Goal: Use online tool/utility: Utilize a website feature to perform a specific function

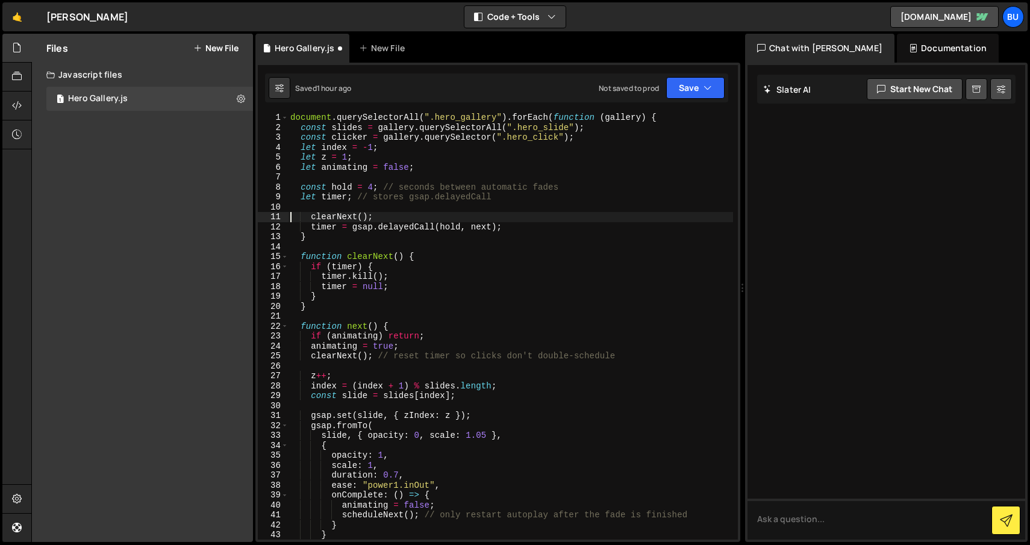
scroll to position [1, 0]
click at [405, 287] on div "document . querySelectorAll ( ".hero_gallery" ) . forEach ( function ( gallery …" at bounding box center [510, 336] width 445 height 446
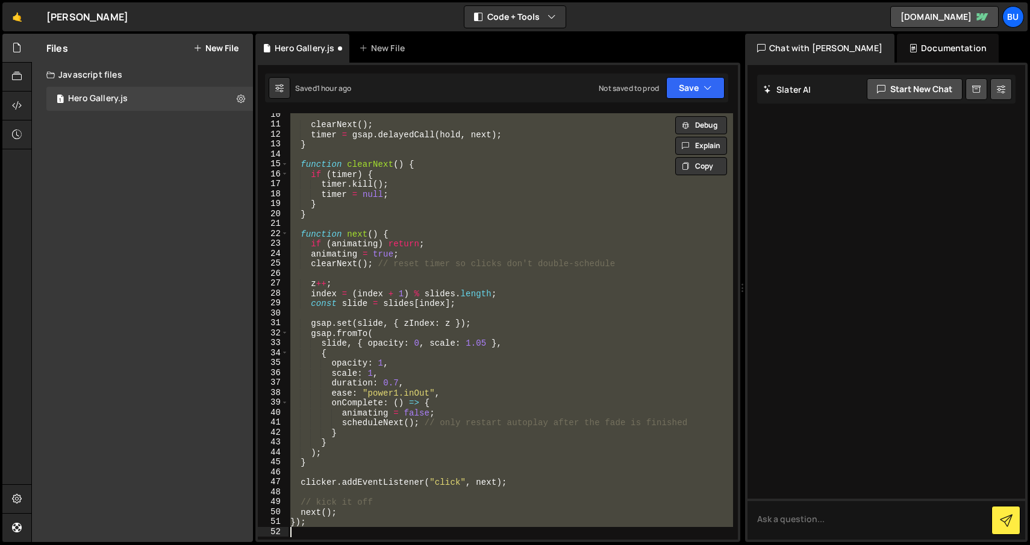
scroll to position [0, 0]
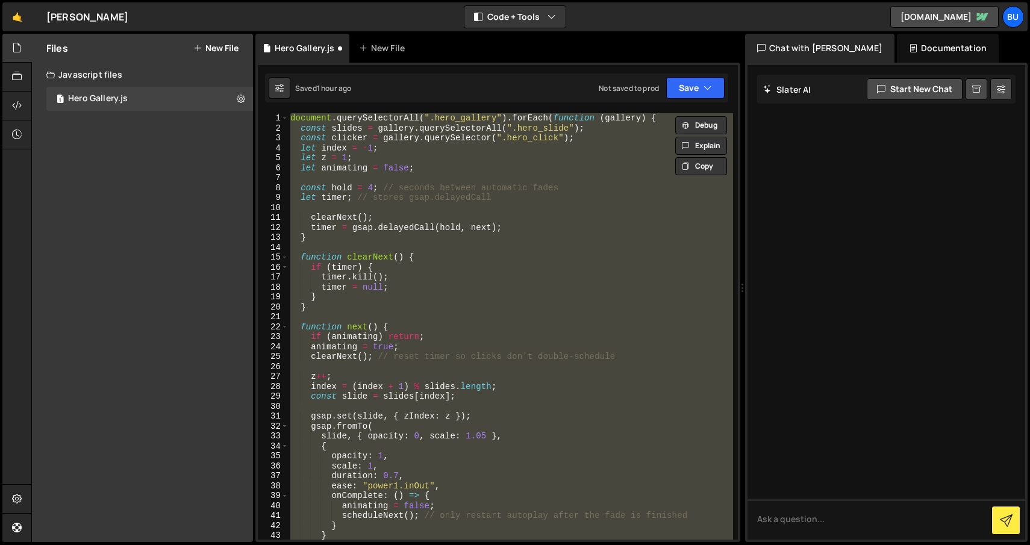
click at [430, 237] on div "document . querySelectorAll ( ".hero_gallery" ) . forEach ( function ( gallery …" at bounding box center [510, 326] width 445 height 427
type textarea "}"
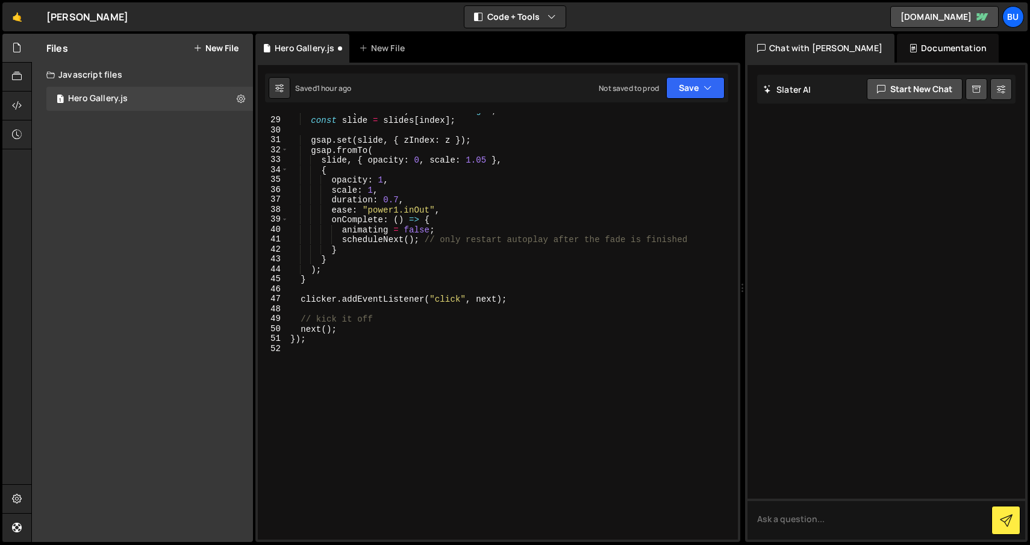
scroll to position [277, 0]
click at [339, 357] on div "index = ( index + 1 ) % slides . length ; const slide = slides [ index ] ; gsap…" at bounding box center [510, 328] width 445 height 446
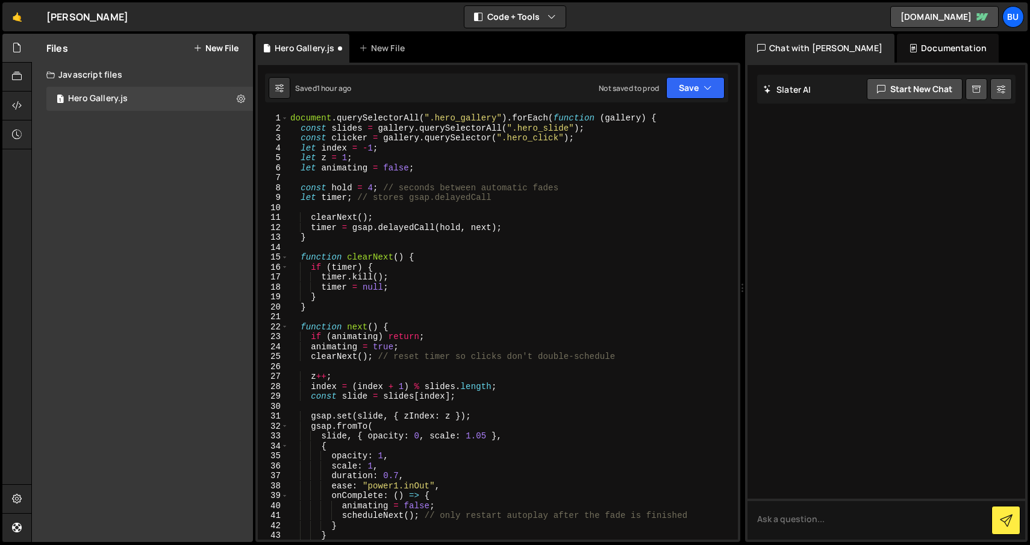
scroll to position [0, 0]
click at [290, 116] on div "document . querySelectorAll ( ".hero_gallery" ) . forEach ( function ( gallery …" at bounding box center [510, 336] width 445 height 446
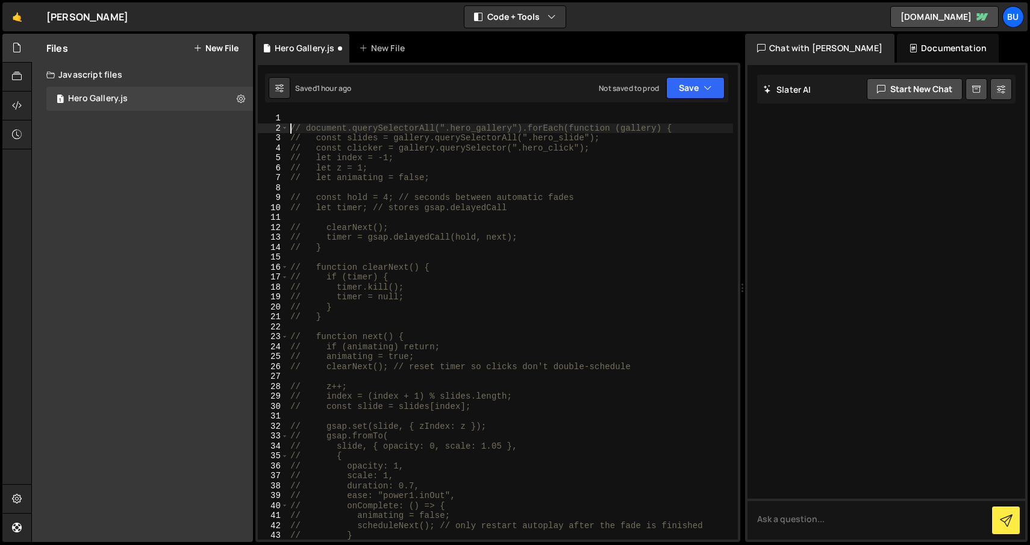
type textarea "// document.querySelectorAll(".hero_gallery").forEach(function (gallery) {"
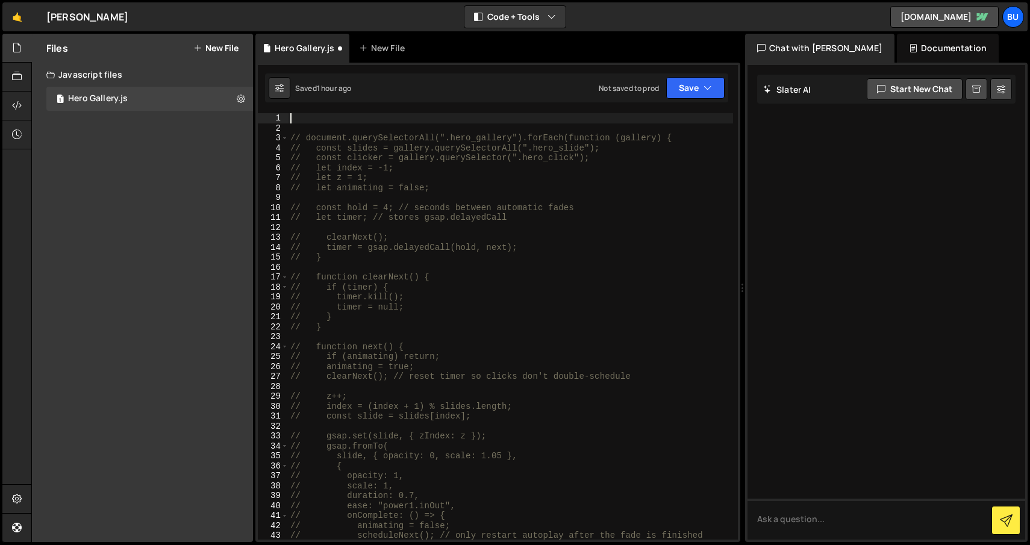
paste textarea "// document.querySelectorAll(".hero_gallery").forEach(function (gallery) {"
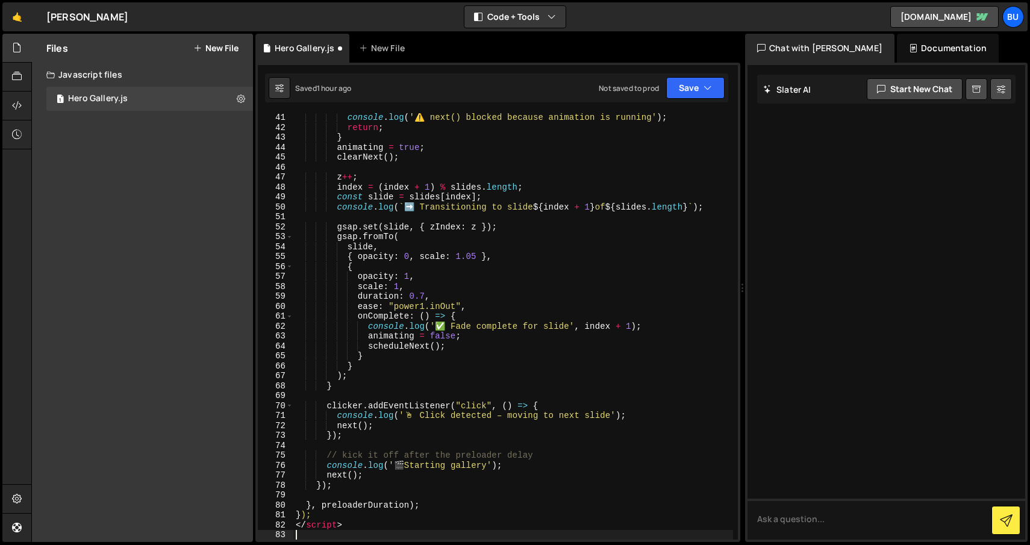
type textarea "// document.querySelectorAll(".hero_gallery").forEach(function (gallery) {"
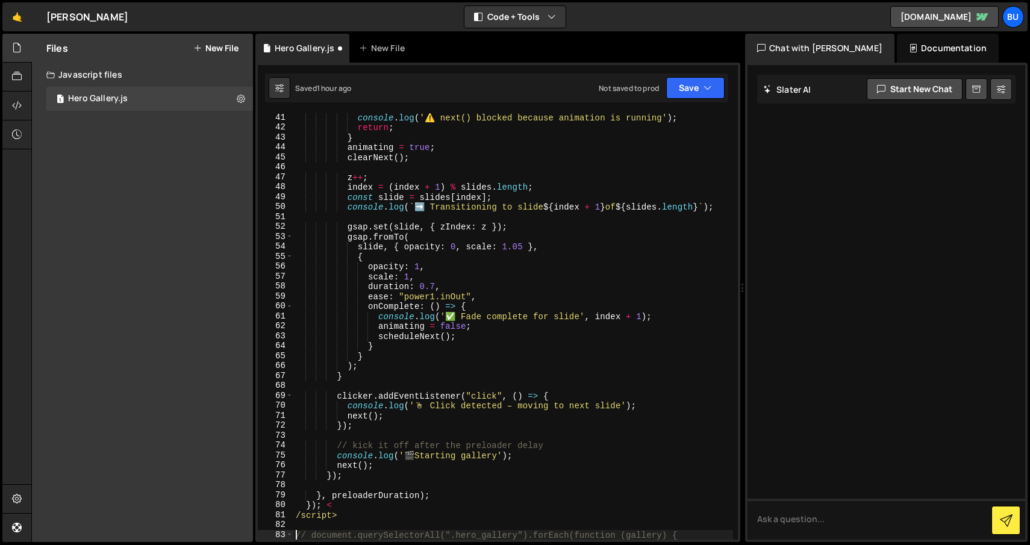
scroll to position [408, 0]
click at [324, 520] on div "console . log ( '⚠️ next() blocked because animation is running' ) ; return ; }…" at bounding box center [513, 336] width 440 height 446
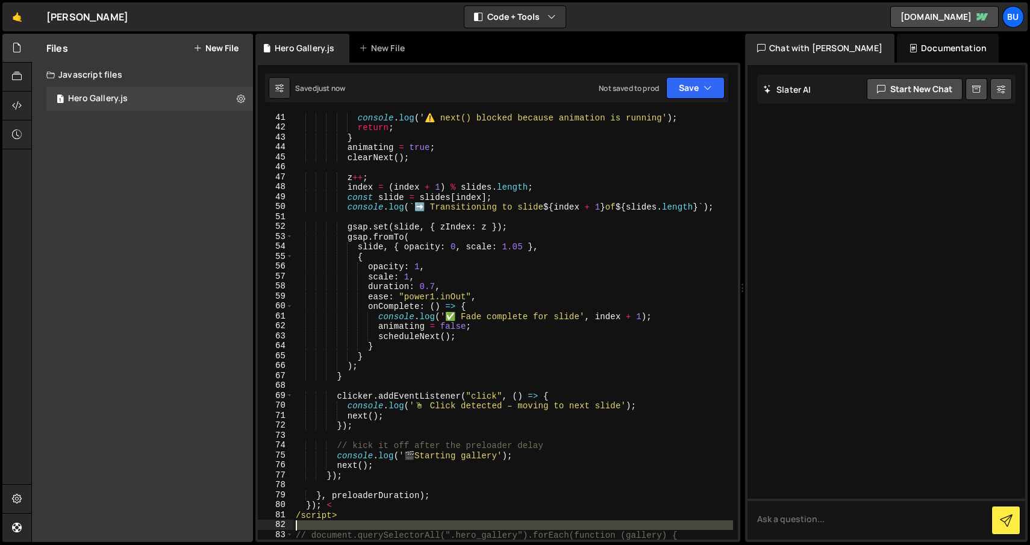
click at [324, 520] on div "console . log ( '⚠️ next() blocked because animation is running' ) ; return ; }…" at bounding box center [513, 336] width 440 height 446
click at [330, 516] on div "console . log ( '⚠️ next() blocked because animation is running' ) ; return ; }…" at bounding box center [513, 336] width 440 height 446
type textarea "/script>"
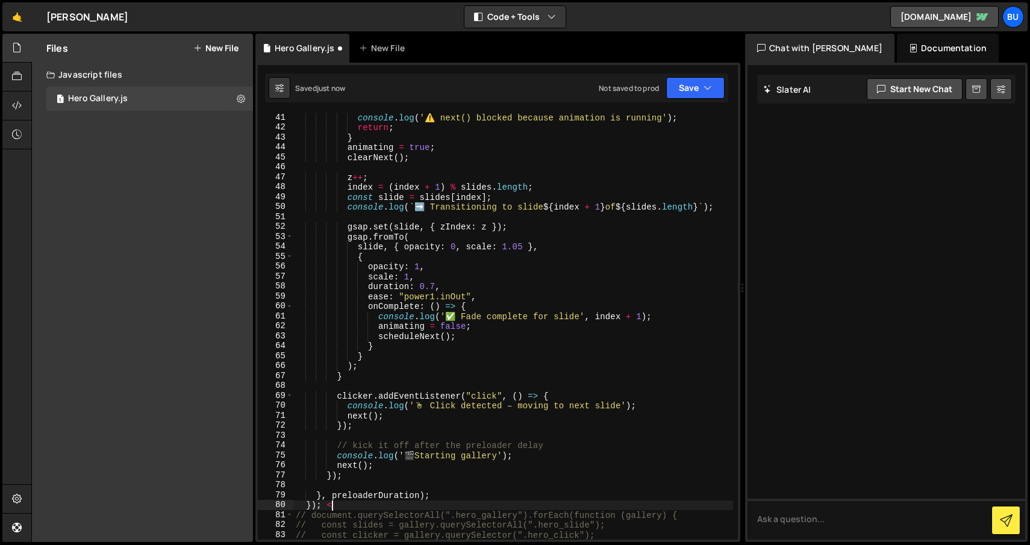
type textarea "});"
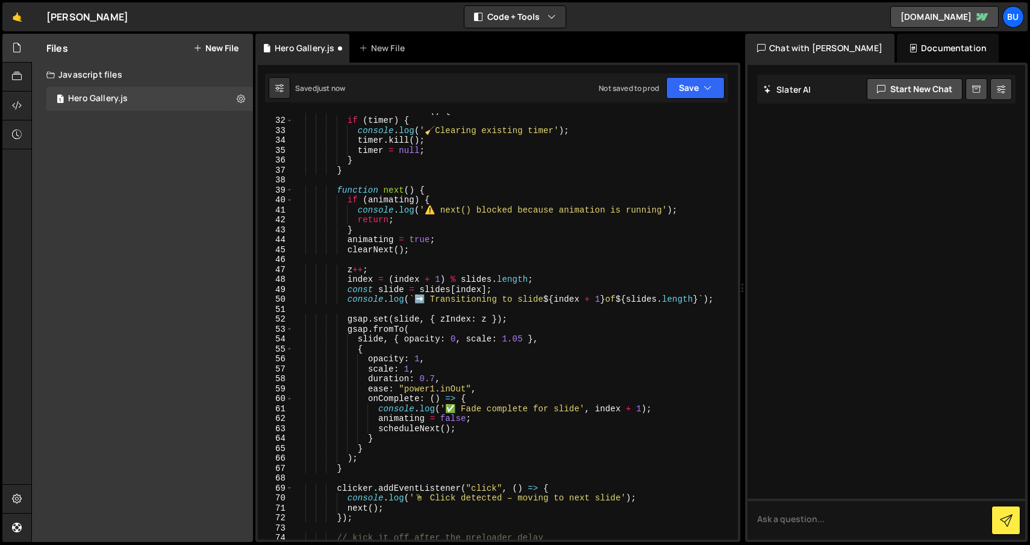
scroll to position [0, 0]
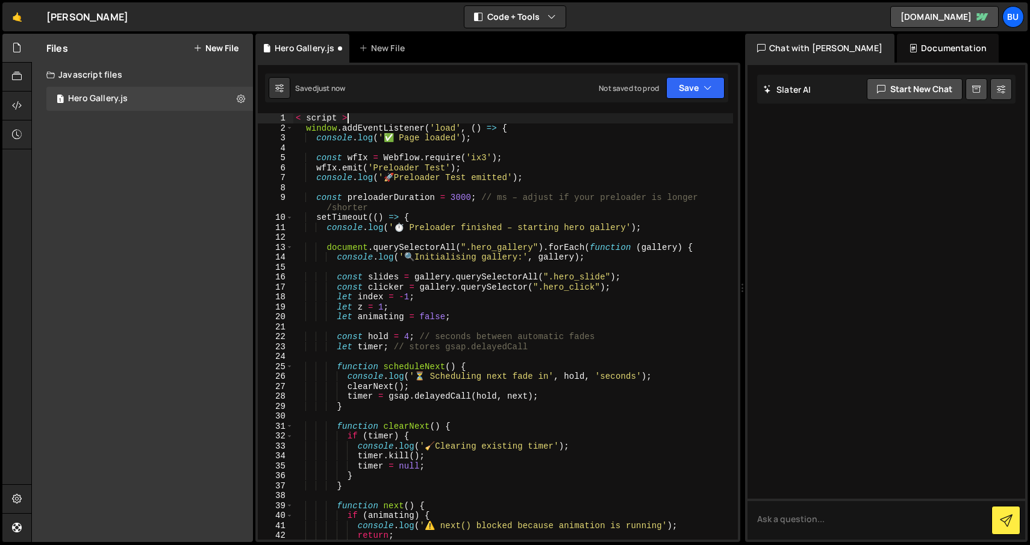
click at [358, 119] on div "< script > window . addEventListener ( 'load' , ( ) => { console . log ( '✅ Pag…" at bounding box center [513, 336] width 440 height 446
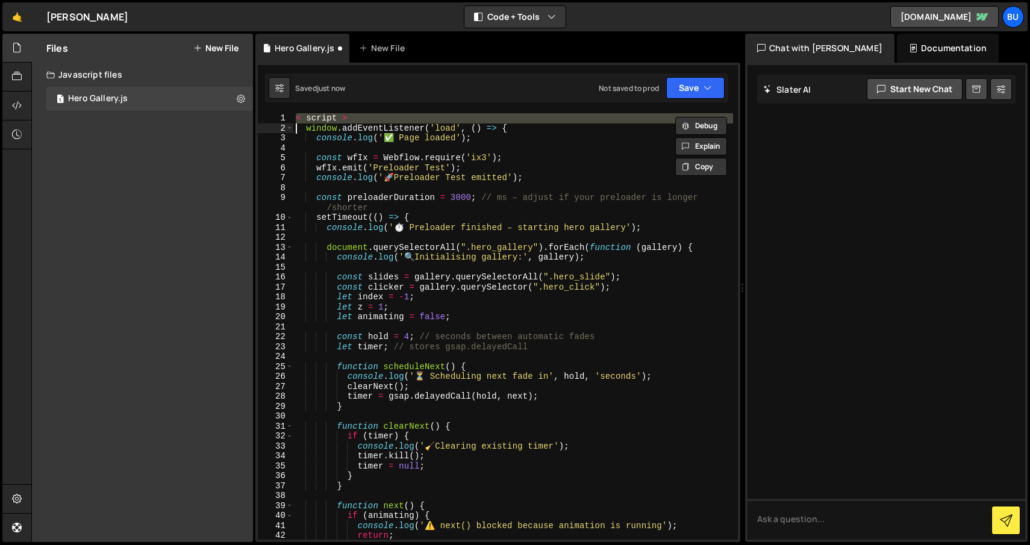
click at [358, 119] on div "< script > window . addEventListener ( 'load' , ( ) => { console . log ( '✅ Pag…" at bounding box center [513, 336] width 440 height 446
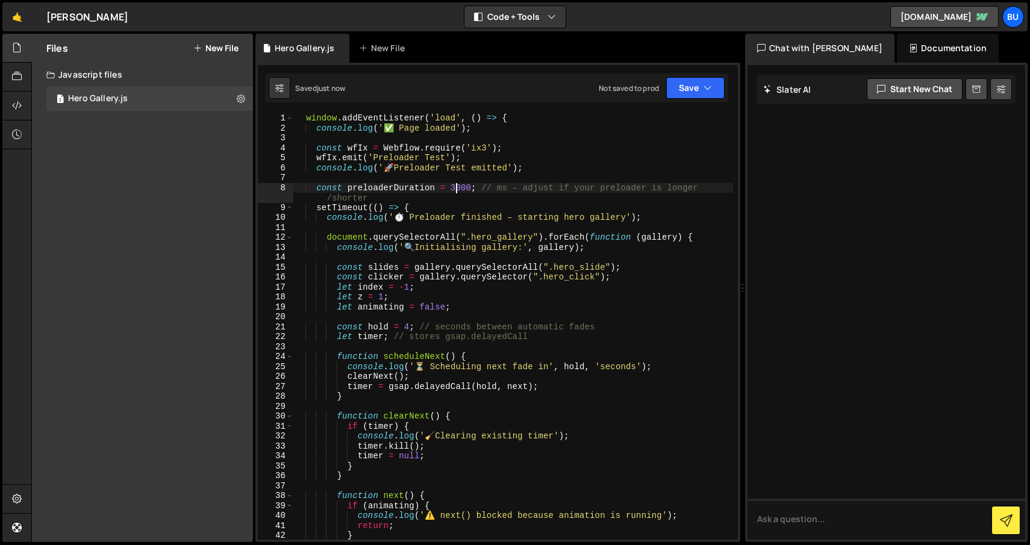
click at [457, 185] on div "window . addEventListener ( 'load' , ( ) => { console . log ( '✅ Page loaded' )…" at bounding box center [513, 336] width 440 height 446
type textarea "const preloaderDuration = 3000; // ms – adjust if your preloader is longer/shor…"
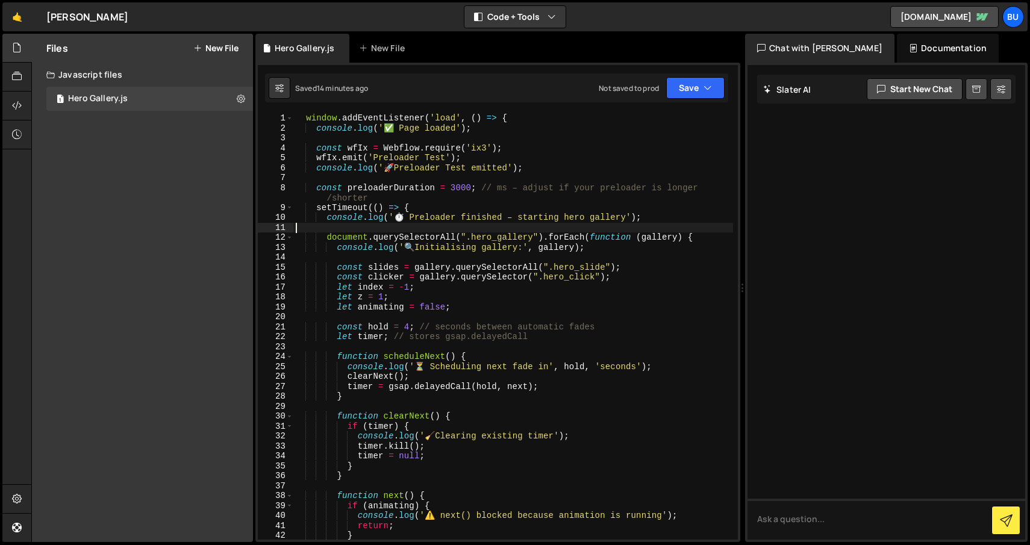
click at [515, 226] on div "window . addEventListener ( 'load' , ( ) => { console . log ( '✅ Page loaded' )…" at bounding box center [513, 336] width 440 height 446
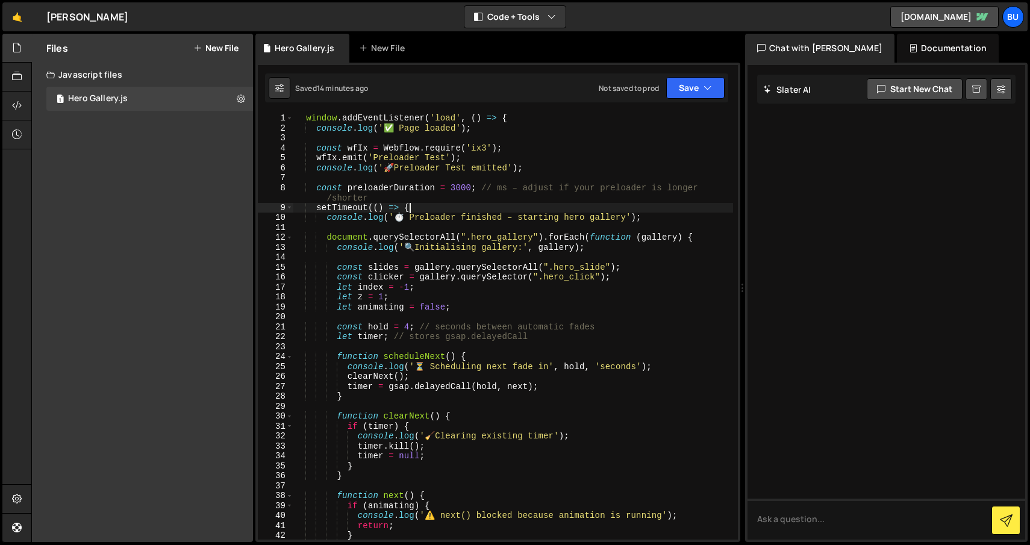
click at [418, 203] on div "window . addEventListener ( 'load' , ( ) => { console . log ( '✅ Page loaded' )…" at bounding box center [513, 336] width 440 height 446
type textarea "setTimeout(() => {"
click at [239, 99] on icon at bounding box center [241, 98] width 8 height 11
type input "Hero Gallery"
radio input "true"
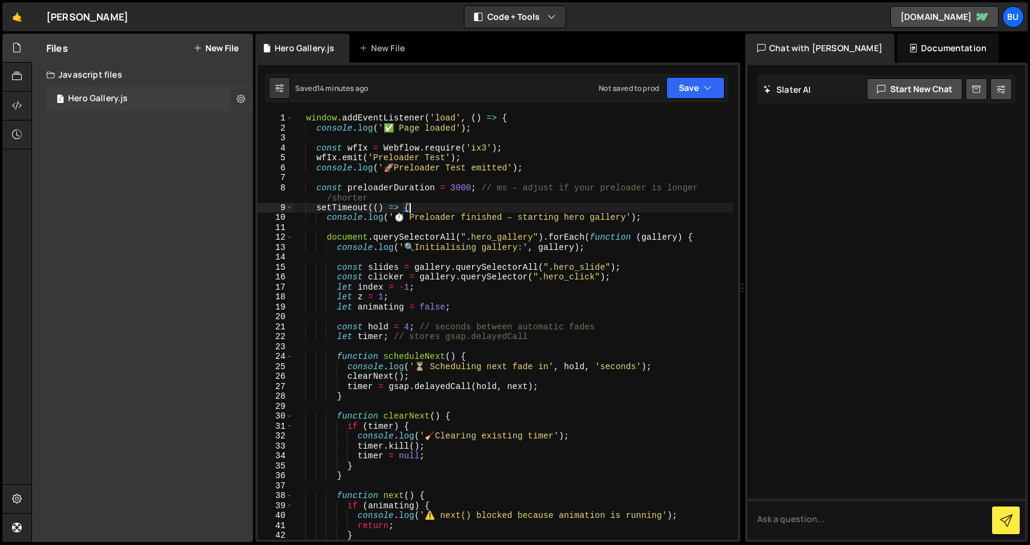
checkbox input "true"
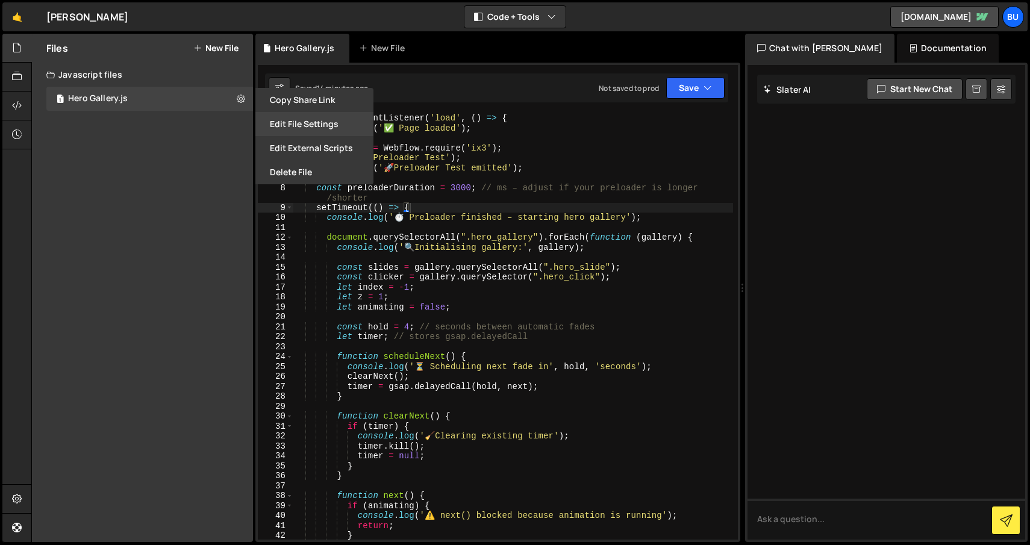
click at [309, 123] on button "Edit File Settings" at bounding box center [314, 124] width 118 height 24
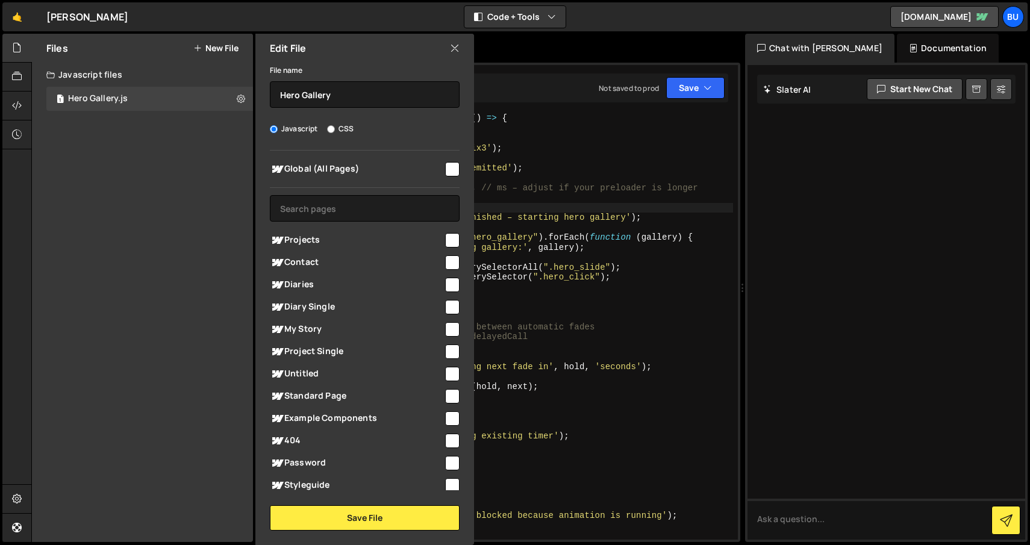
scroll to position [46, 0]
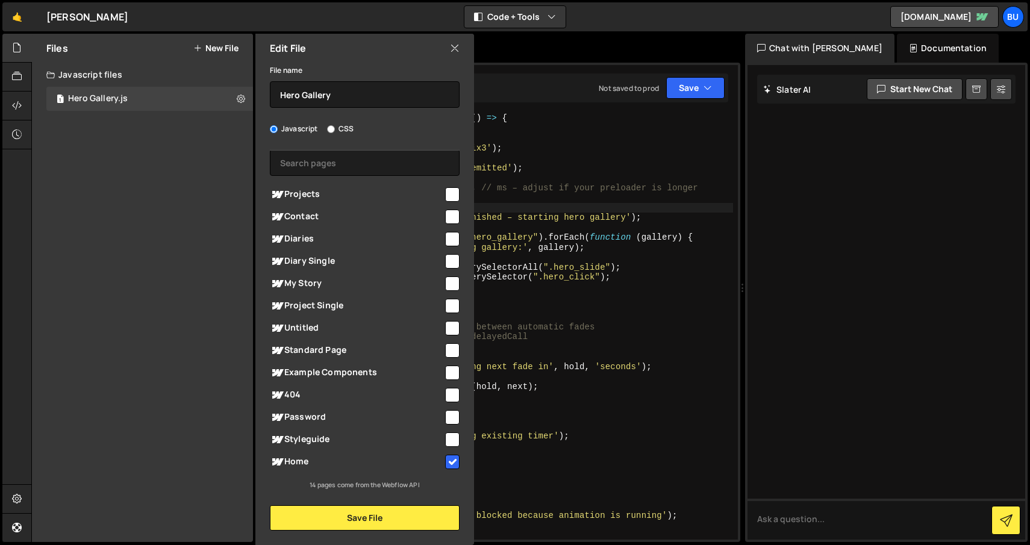
click at [622, 164] on div "window . addEventListener ( 'load' , ( ) => { console . log ( '✅ Page loaded' )…" at bounding box center [513, 336] width 440 height 446
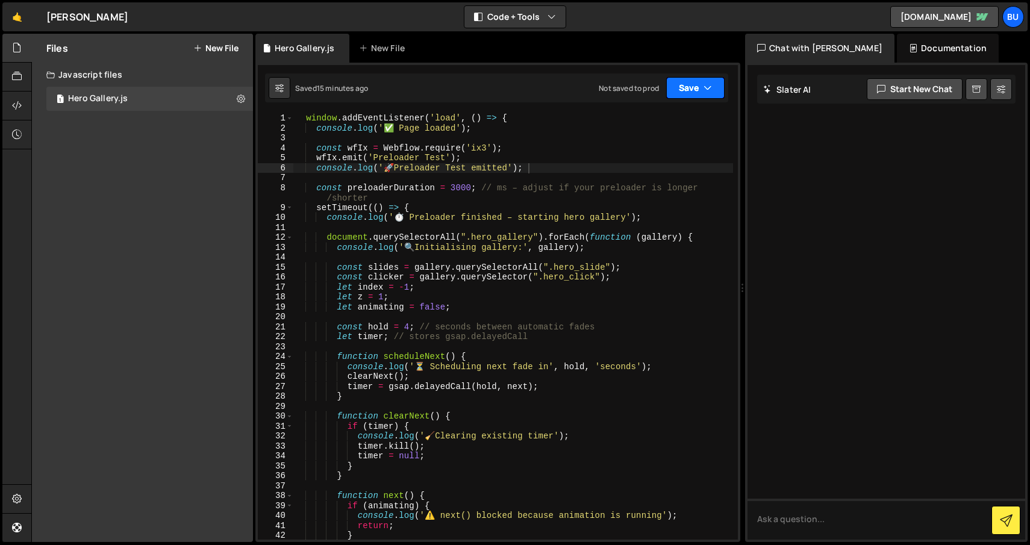
click at [713, 89] on button "Save" at bounding box center [695, 88] width 58 height 22
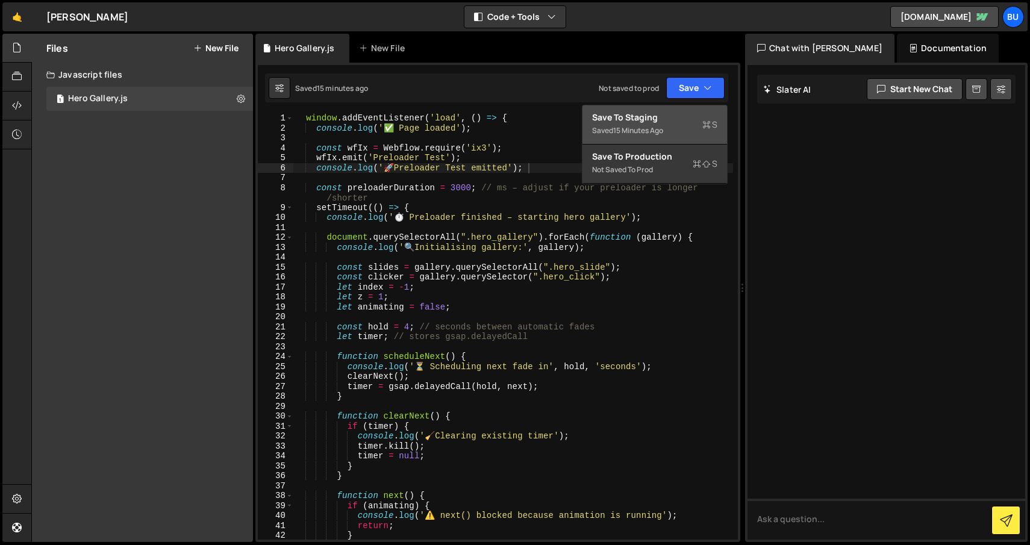
click at [662, 128] on div "15 minutes ago" at bounding box center [638, 130] width 50 height 10
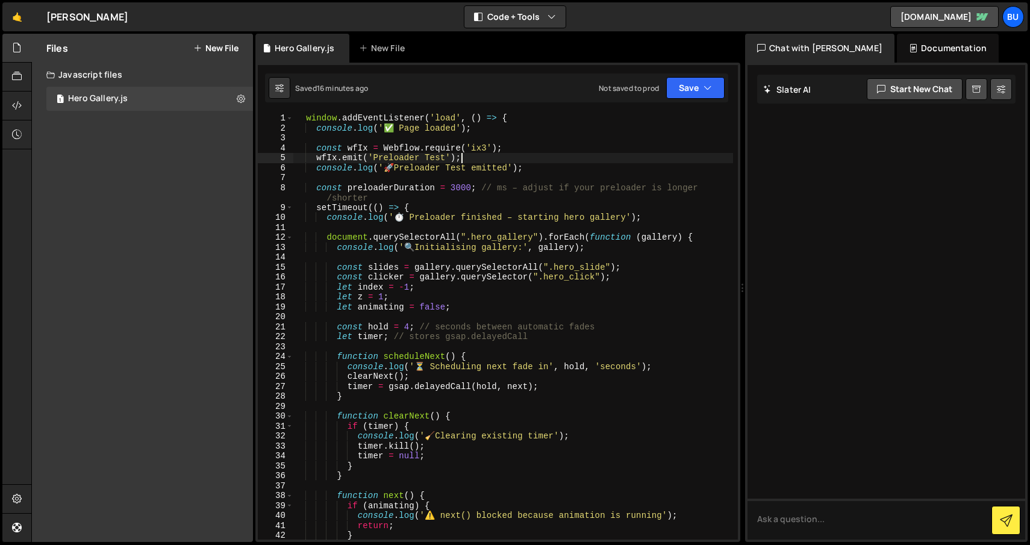
click at [486, 155] on div "window . addEventListener ( 'load' , ( ) => { console . log ( '✅ Page loaded' )…" at bounding box center [513, 336] width 440 height 446
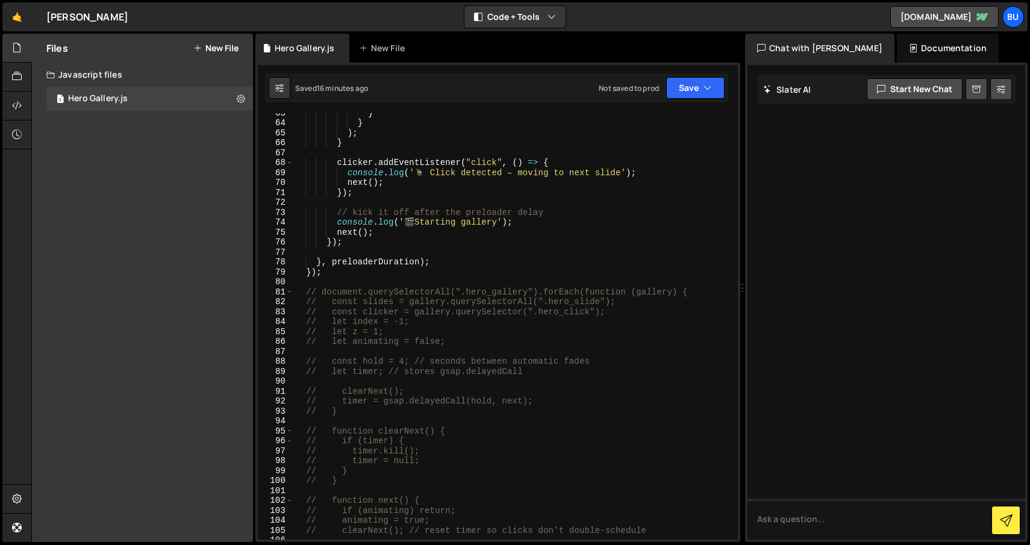
scroll to position [0, 0]
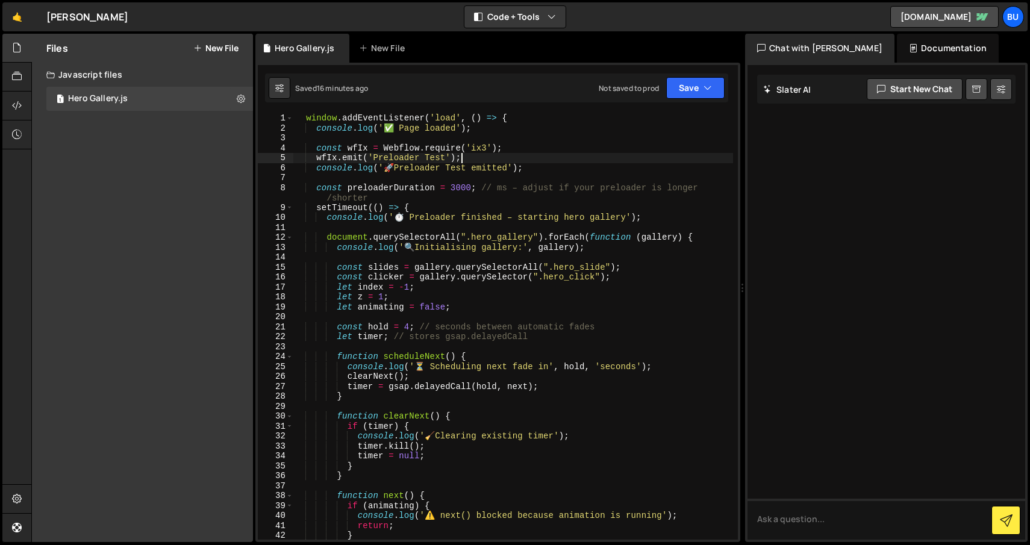
click at [504, 327] on div "window . addEventListener ( 'load' , ( ) => { console . log ( '✅ Page loaded' )…" at bounding box center [513, 336] width 440 height 446
type textarea "const hold = 4; // seconds between automatic fades"
click at [236, 101] on button at bounding box center [241, 99] width 22 height 22
type input "Hero Gallery"
radio input "true"
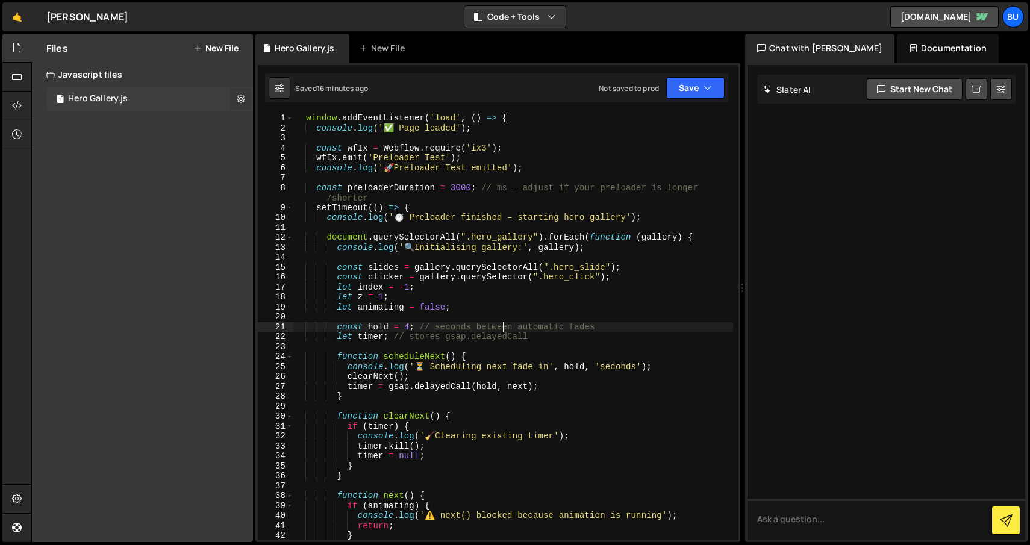
checkbox input "true"
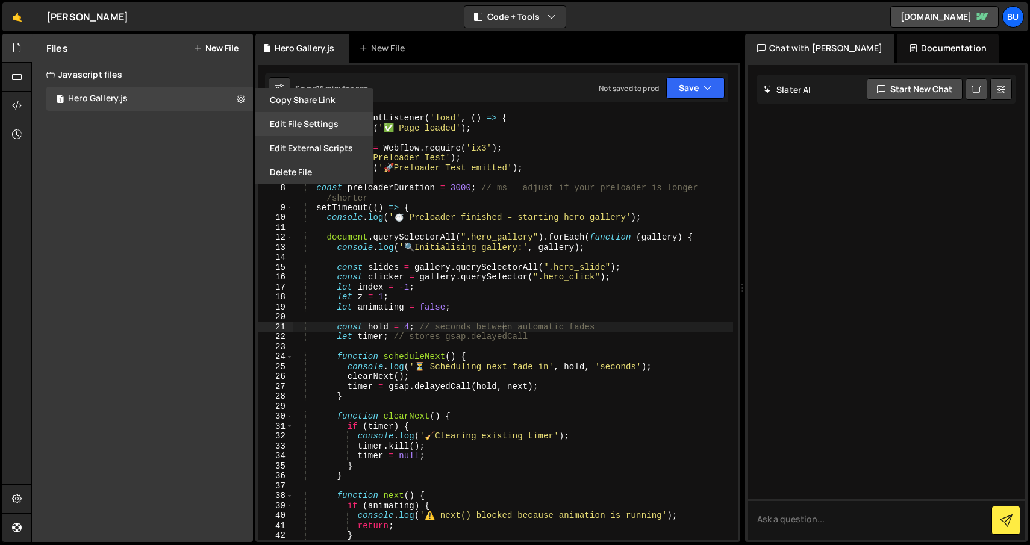
click at [316, 124] on button "Edit File Settings" at bounding box center [314, 124] width 118 height 24
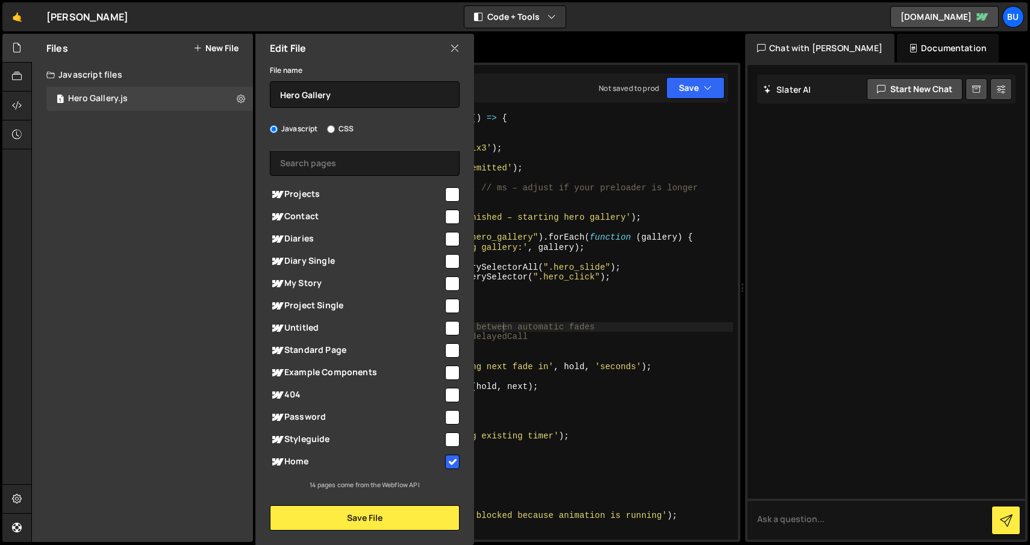
click at [448, 193] on input "checkbox" at bounding box center [452, 194] width 14 height 14
checkbox input "true"
click at [407, 516] on button "Save File" at bounding box center [365, 517] width 190 height 25
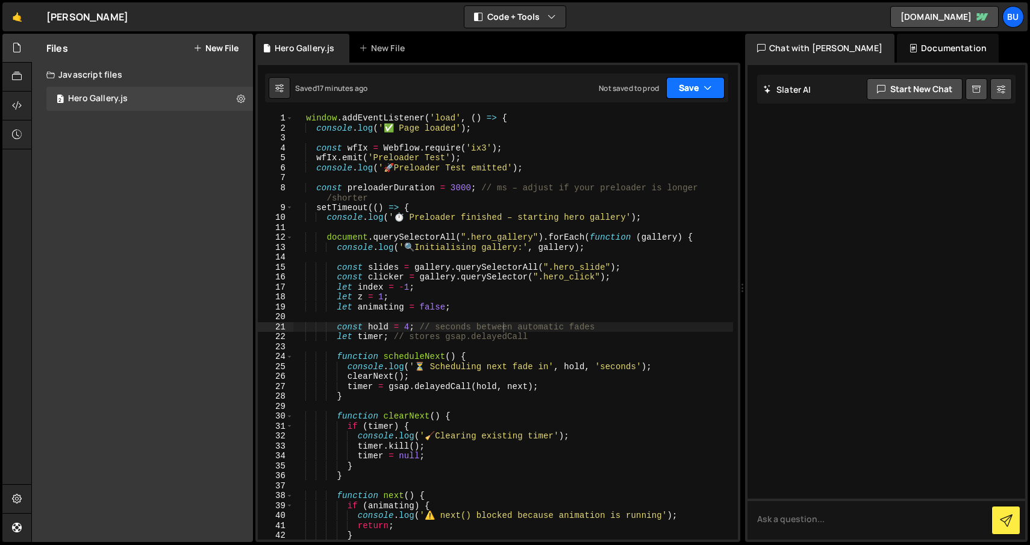
click at [694, 93] on button "Save" at bounding box center [695, 88] width 58 height 22
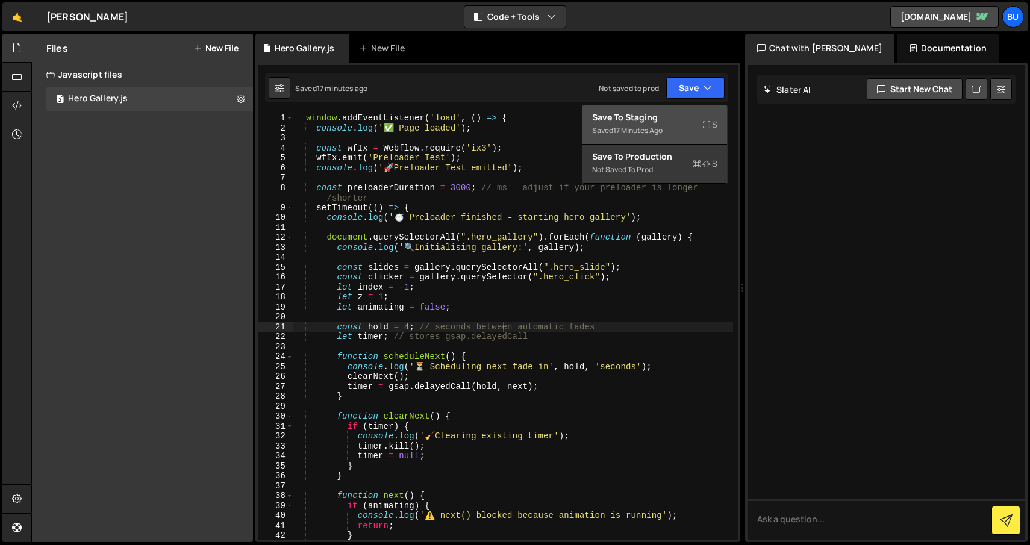
click at [648, 117] on div "Save to Staging S" at bounding box center [654, 117] width 125 height 12
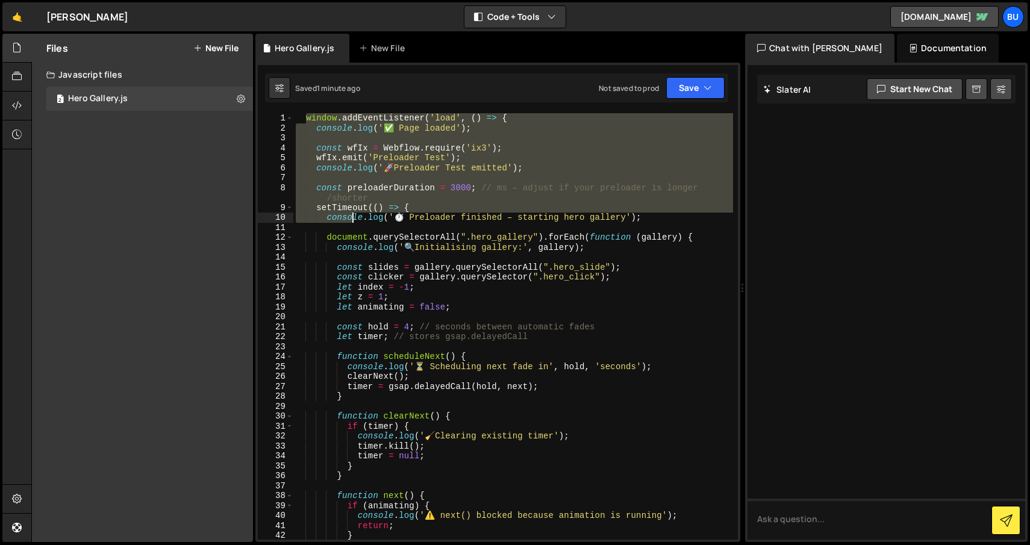
drag, startPoint x: 305, startPoint y: 122, endPoint x: 354, endPoint y: 219, distance: 108.6
click at [354, 219] on div "window . addEventListener ( 'load' , ( ) => { console . log ( '✅ Page loaded' )…" at bounding box center [513, 336] width 440 height 446
click at [463, 166] on div "window . addEventListener ( 'load' , ( ) => { console . log ( '✅ Page loaded' )…" at bounding box center [513, 326] width 440 height 427
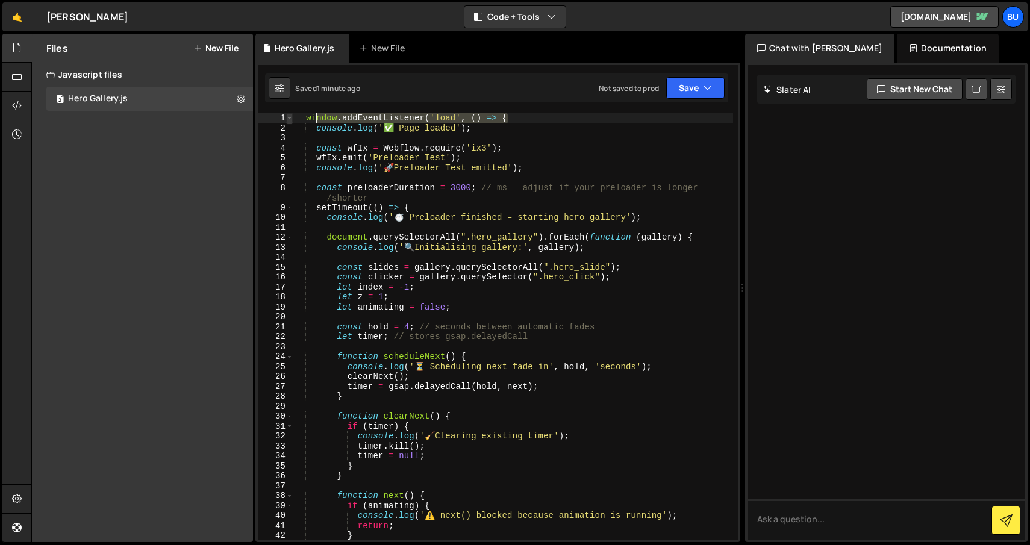
drag, startPoint x: 524, startPoint y: 119, endPoint x: 289, endPoint y: 114, distance: 234.4
click at [289, 114] on div "console.log('🚀 Preloader Test emitted'); 1 2 3 4 5 6 7 8 9 10 11 12 13 14 15 16…" at bounding box center [498, 326] width 480 height 427
click at [478, 207] on div "window . addEventListener ( 'load' , ( ) => { console . log ( '✅ Page loaded' )…" at bounding box center [513, 336] width 440 height 446
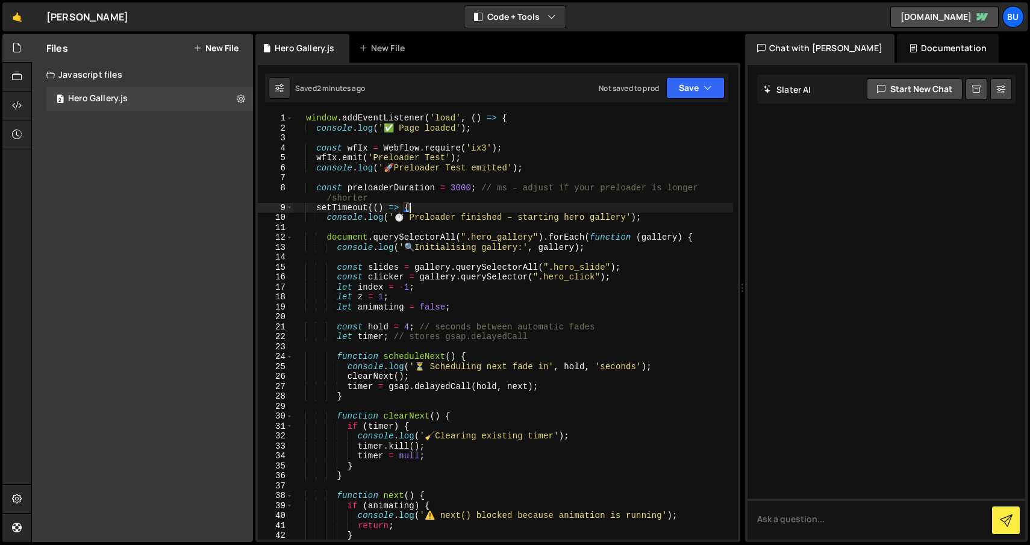
click at [305, 116] on div "window . addEventListener ( 'load' , ( ) => { console . log ( '✅ Page loaded' )…" at bounding box center [513, 336] width 440 height 446
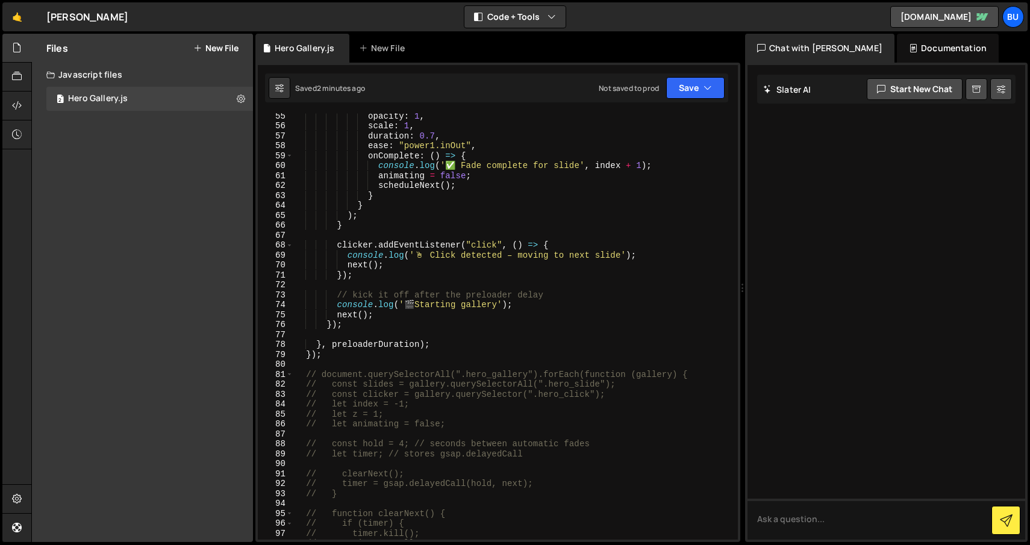
scroll to position [613, 0]
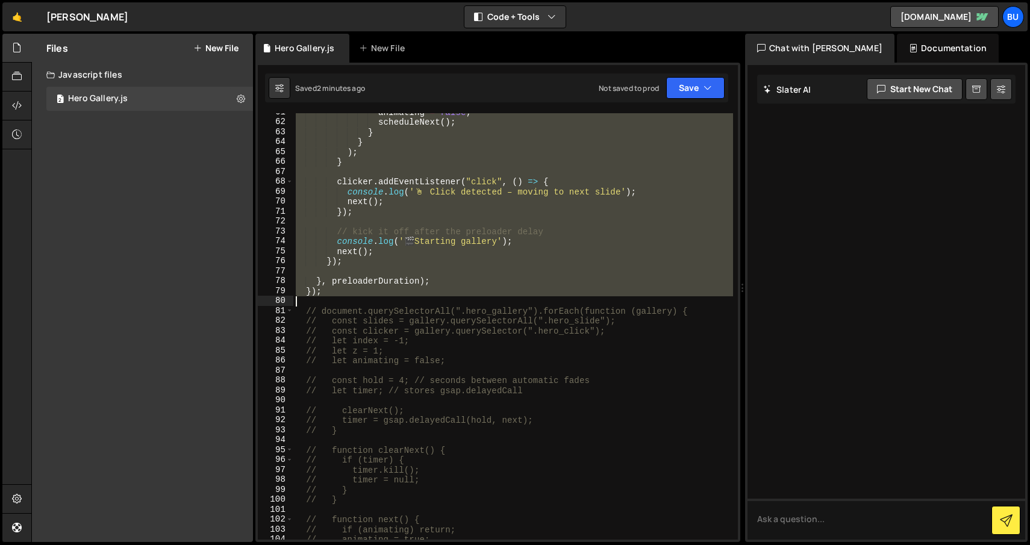
click at [329, 297] on div "animating = false ; scheduleNext ( ) ; } } ) ; } clicker . addEventListener ( "…" at bounding box center [513, 330] width 440 height 446
paste textarea "});"
type textarea "});"
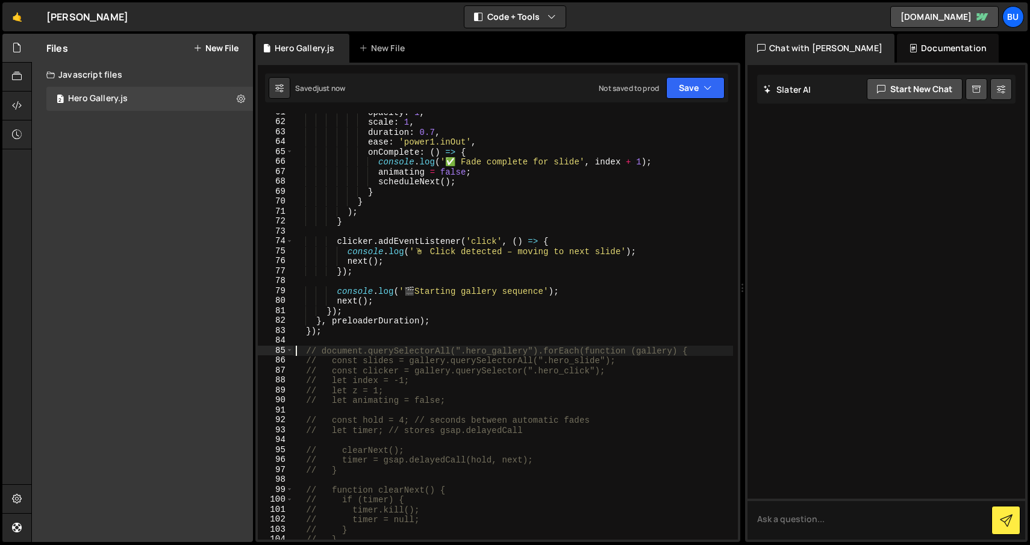
type textarea "// document.querySelectorAll(".hero_gallery").forEach(function (gallery) {"
